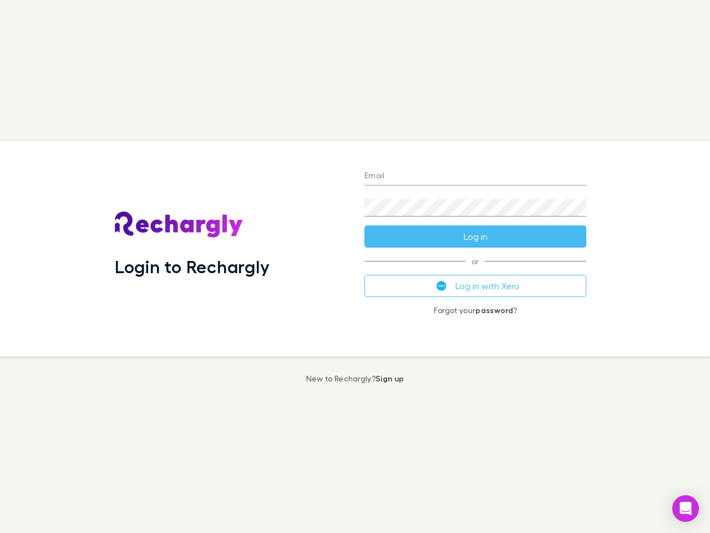
click at [355, 266] on div "Login to Rechargly" at bounding box center [231, 248] width 250 height 215
click at [475, 176] on input "Email" at bounding box center [475, 177] width 222 height 18
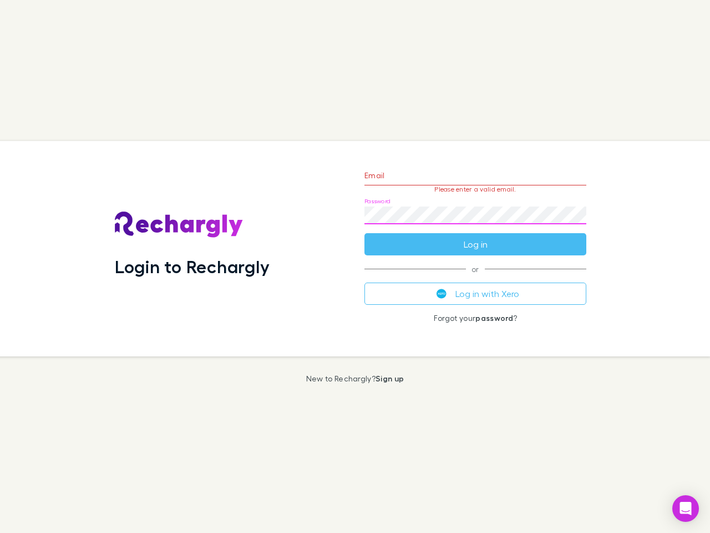
click at [475, 236] on form "Email Please enter a valid email. Password Log in" at bounding box center [475, 207] width 222 height 97
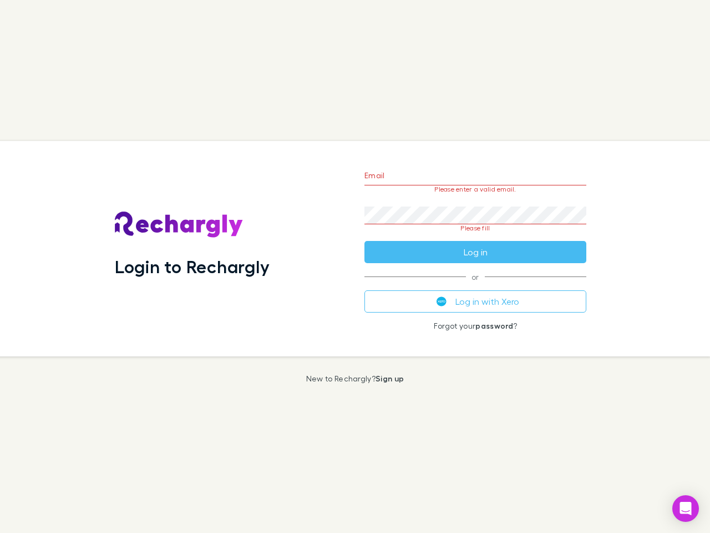
click at [475, 286] on div "Email Please enter a valid email. Password Please fill Log in or Log in with Xe…" at bounding box center [476, 248] width 240 height 215
click at [686, 508] on icon "Open Intercom Messenger" at bounding box center [686, 507] width 12 height 13
